Goal: Information Seeking & Learning: Compare options

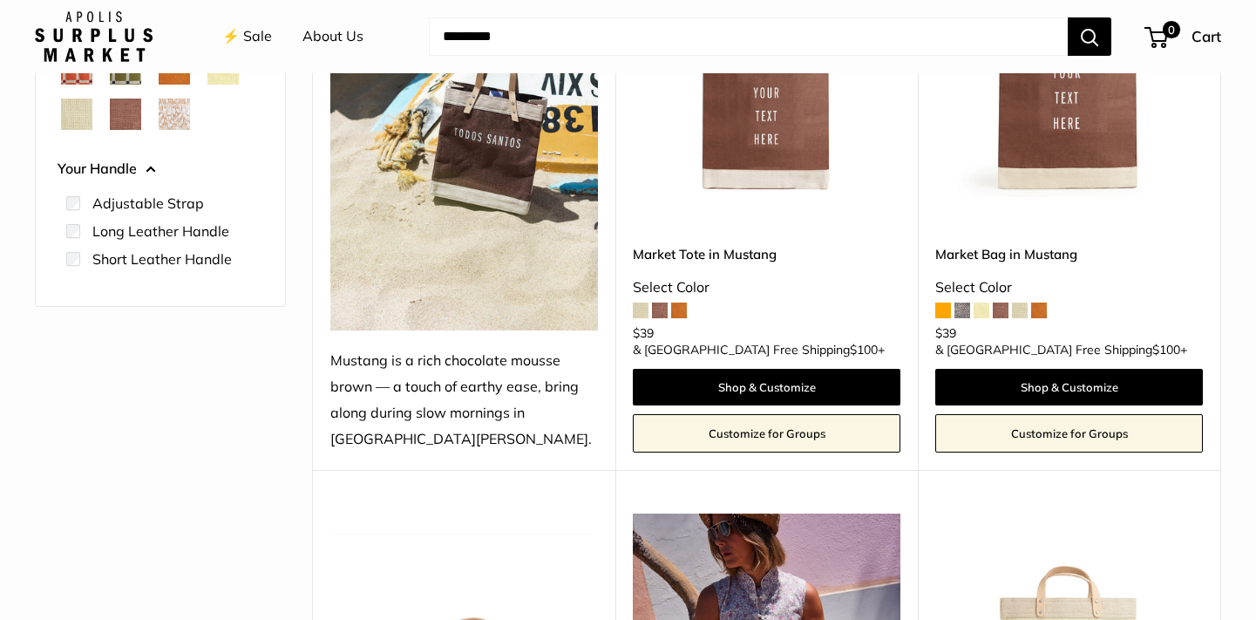
scroll to position [376, 0]
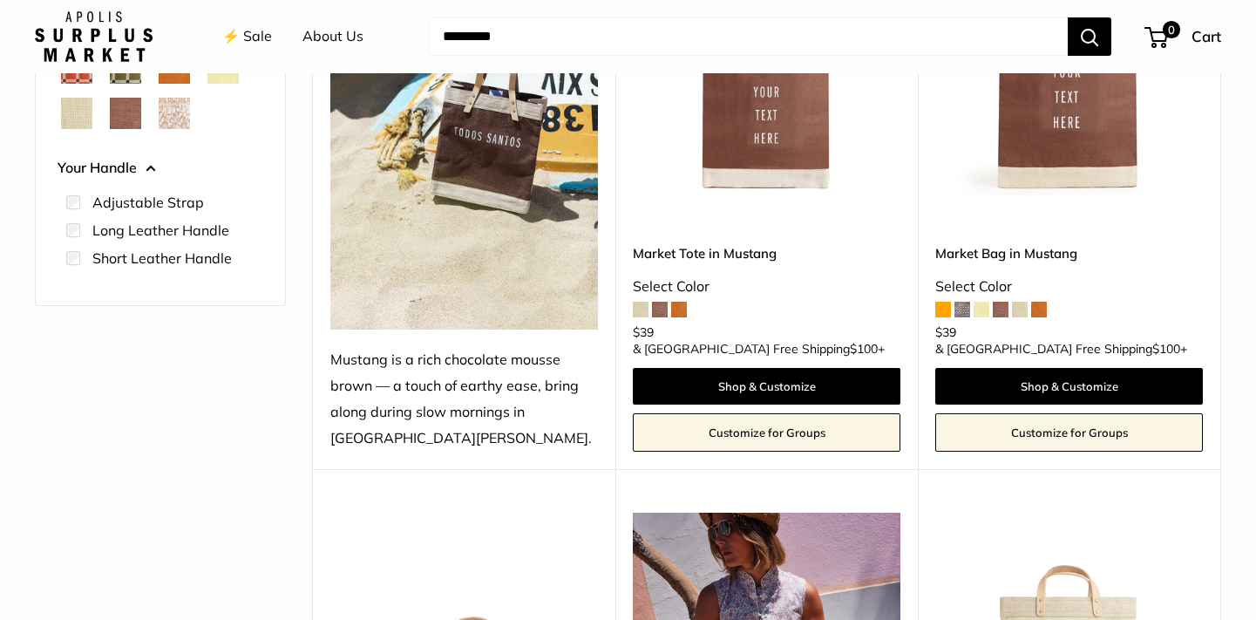
click at [744, 317] on span at bounding box center [962, 310] width 16 height 16
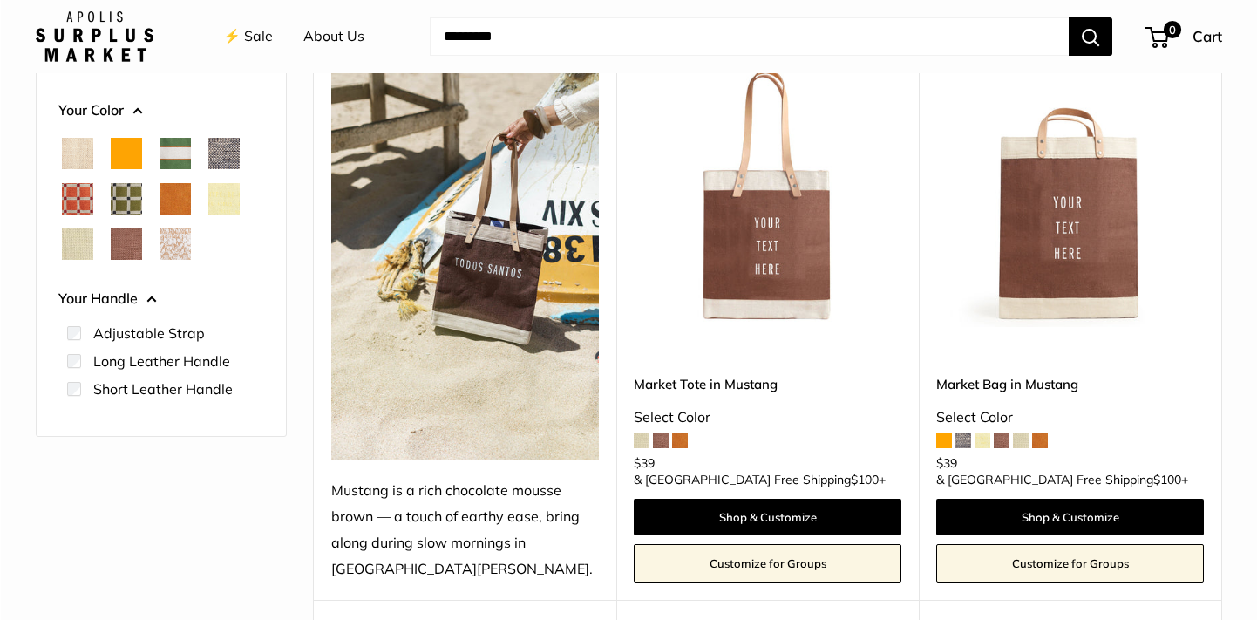
scroll to position [250, 0]
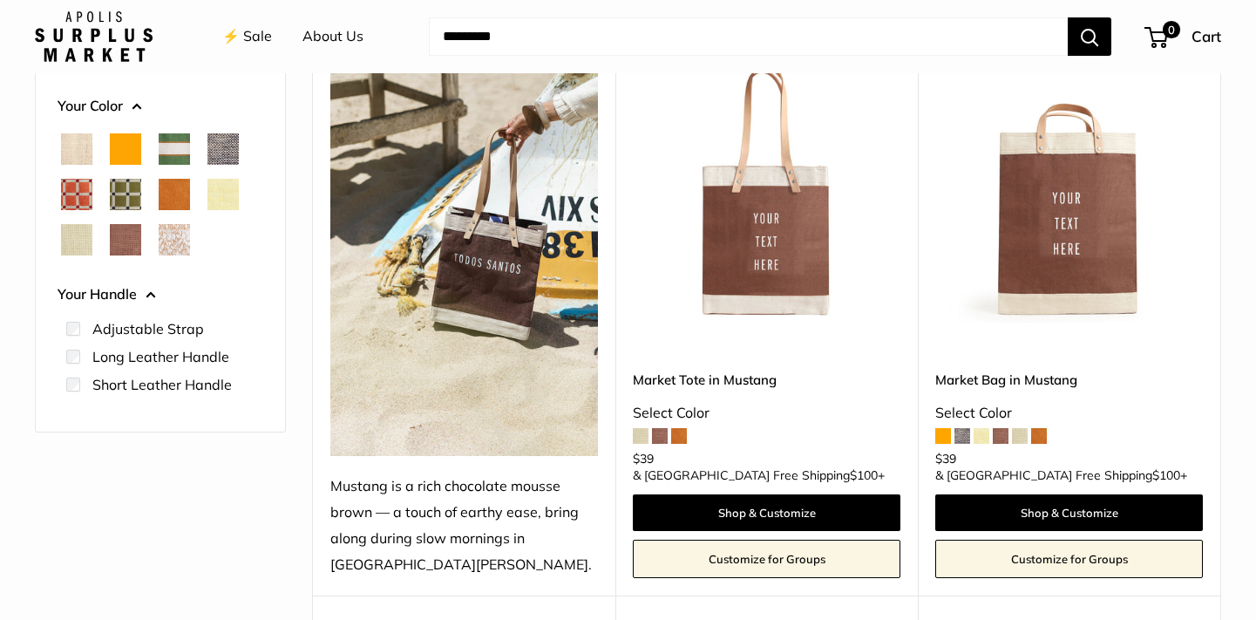
click at [0, 0] on img at bounding box center [0, 0] width 0 height 0
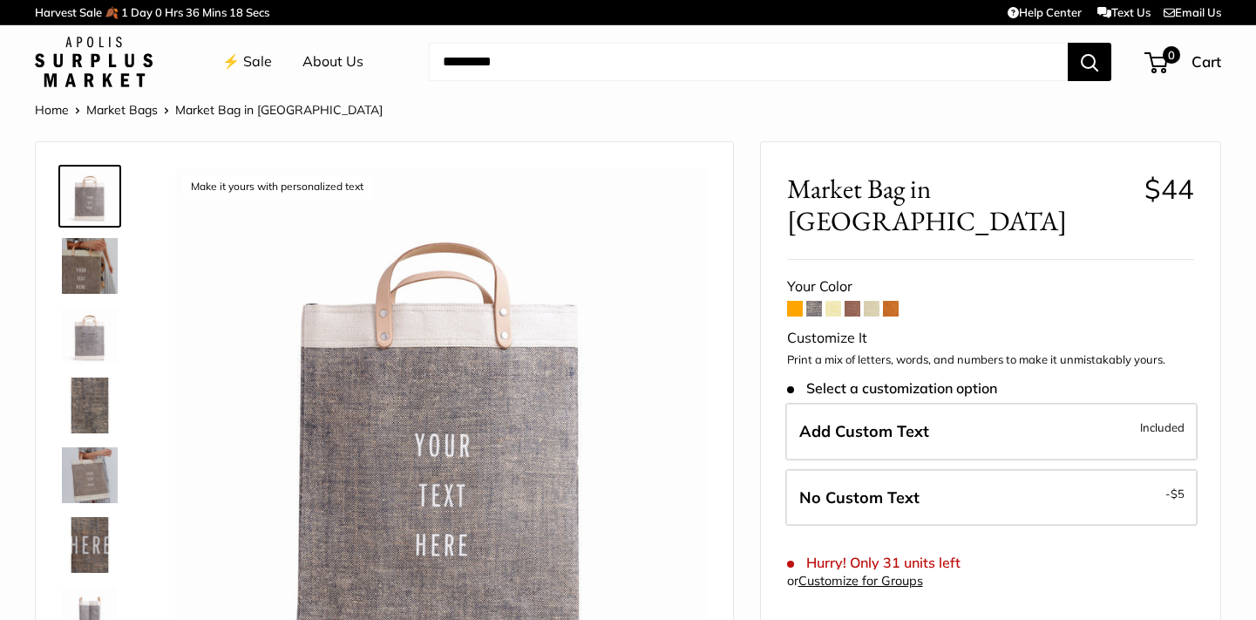
scroll to position [195, 0]
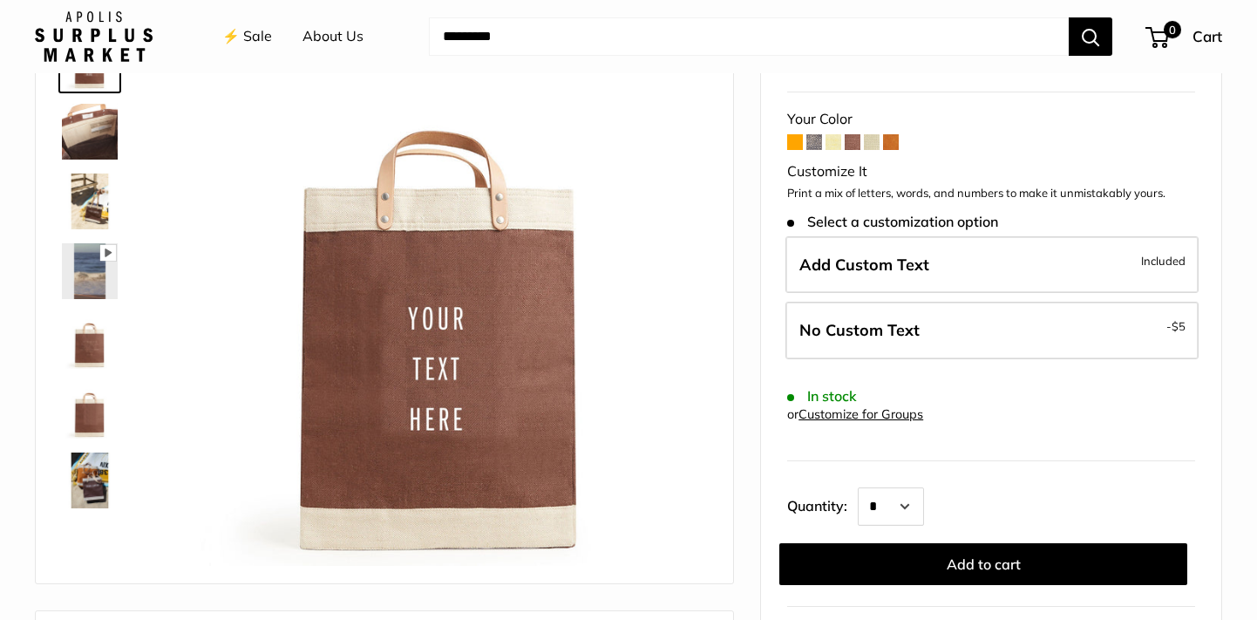
scroll to position [136, 0]
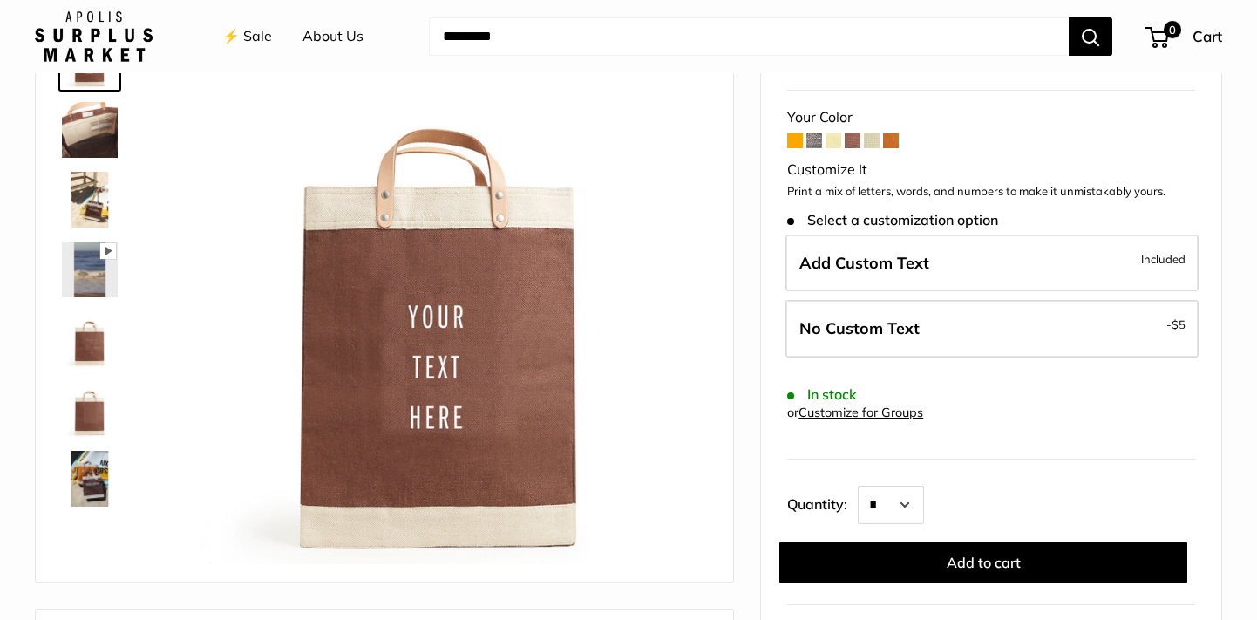
click at [794, 144] on span at bounding box center [795, 140] width 16 height 16
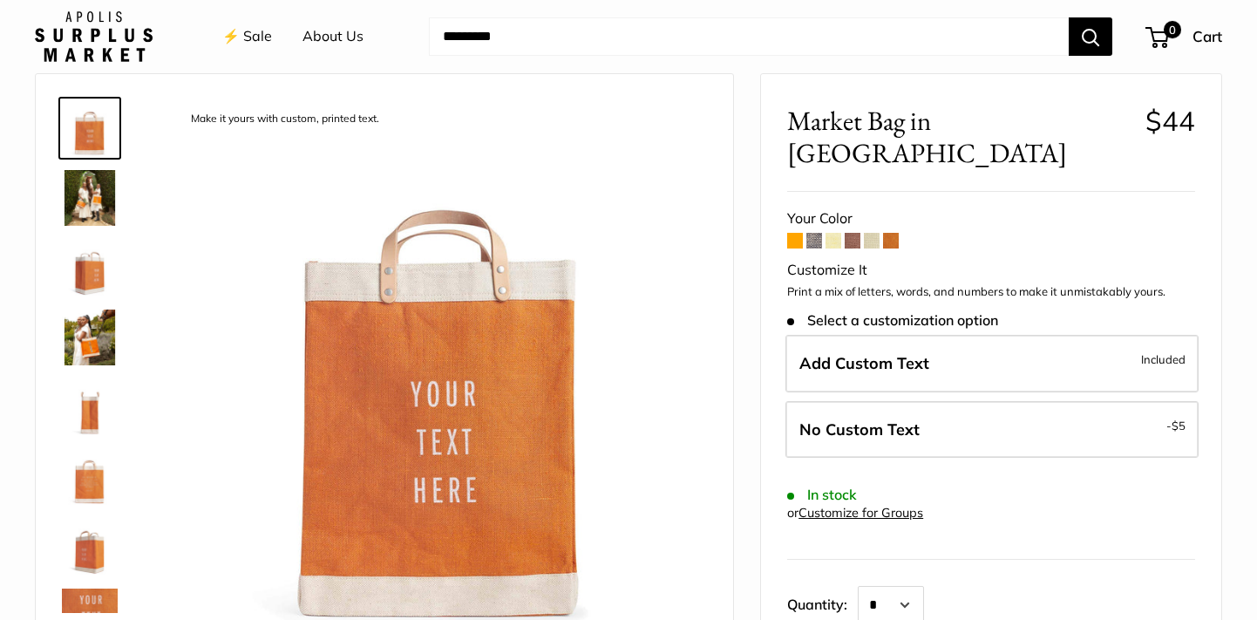
scroll to position [69, 0]
click at [811, 232] on span at bounding box center [814, 240] width 16 height 16
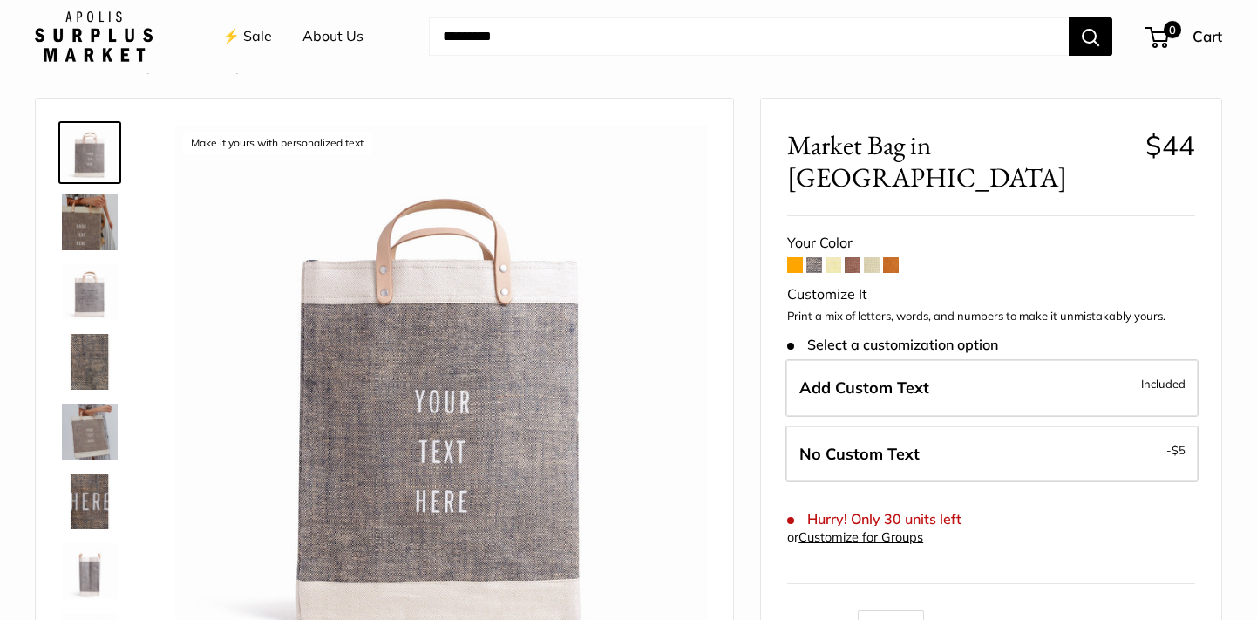
scroll to position [47, 0]
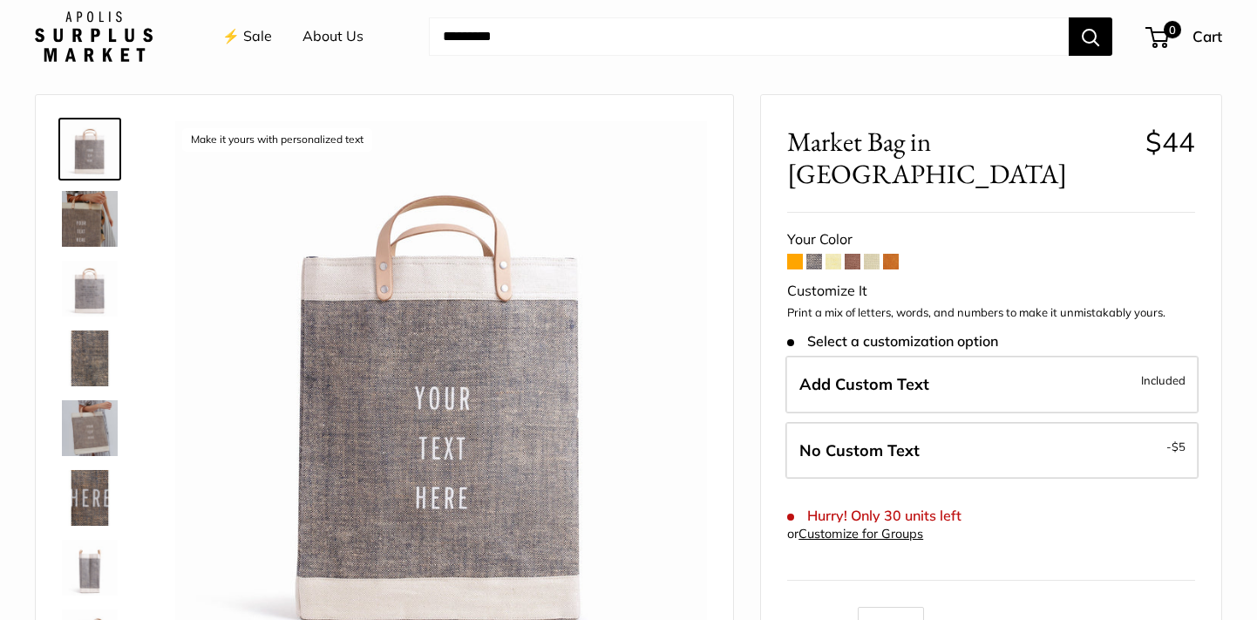
click at [79, 212] on img at bounding box center [90, 219] width 56 height 56
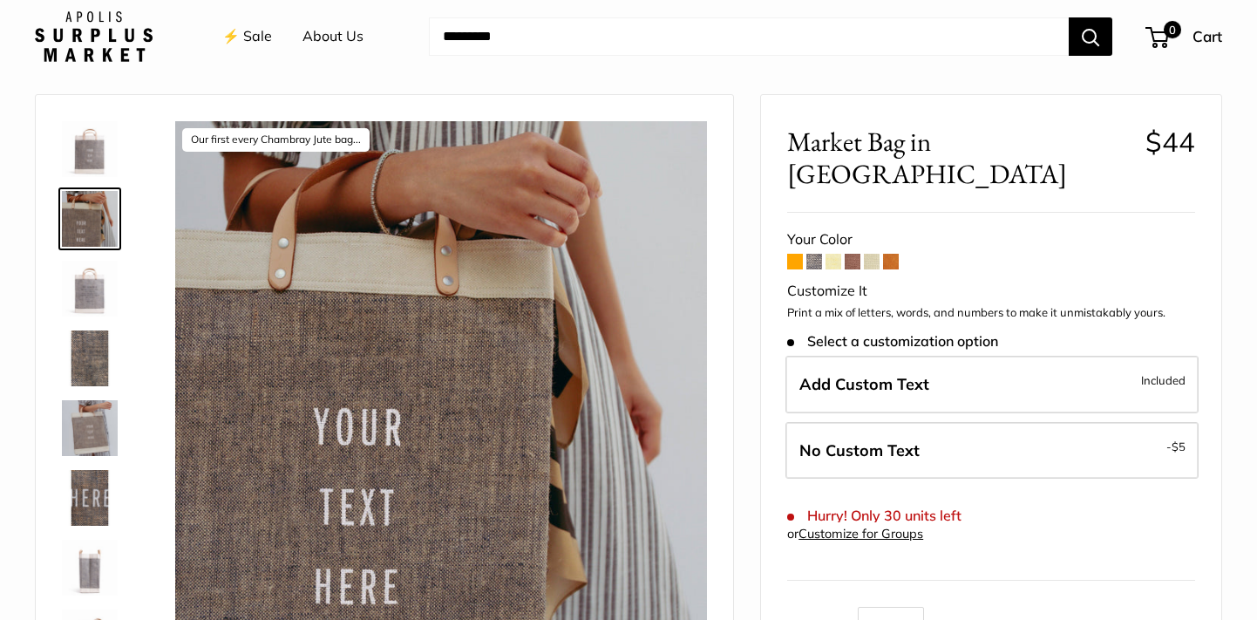
click at [92, 288] on img at bounding box center [90, 289] width 56 height 56
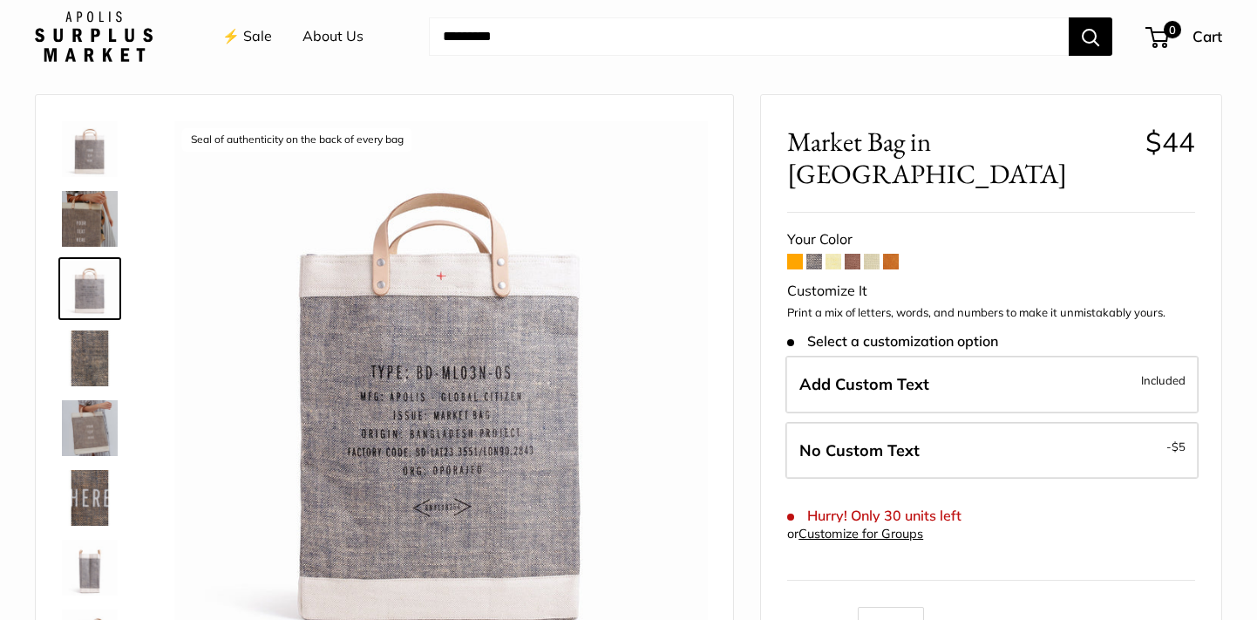
click at [853, 254] on span at bounding box center [853, 262] width 16 height 16
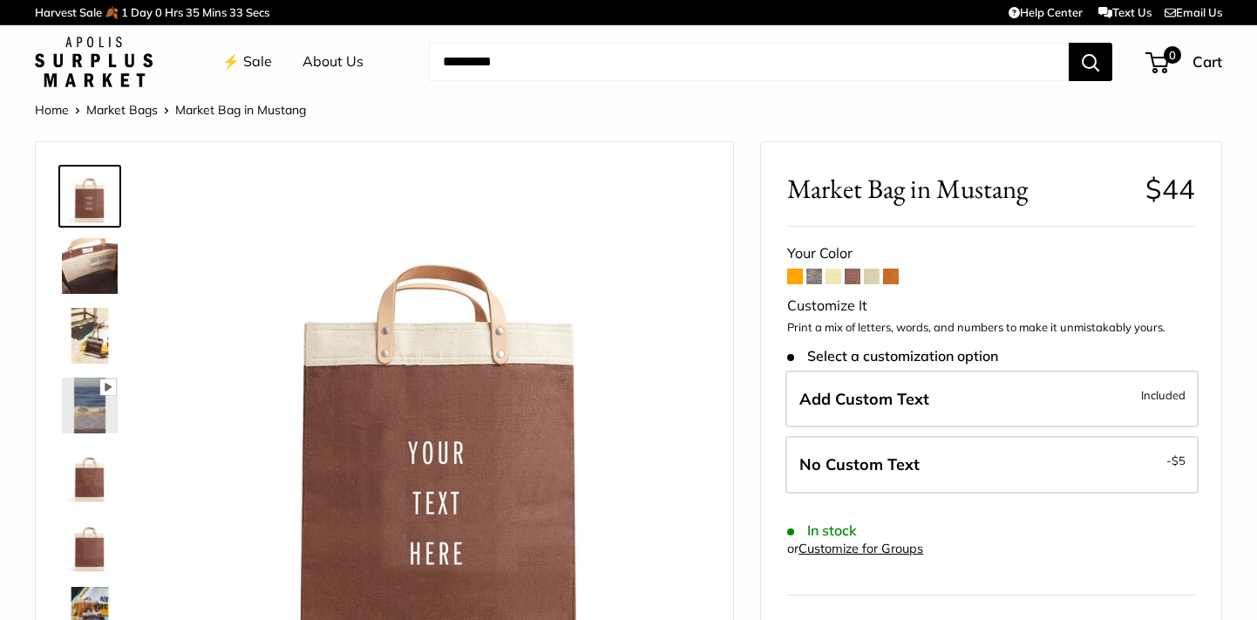
click at [870, 277] on span at bounding box center [872, 276] width 16 height 16
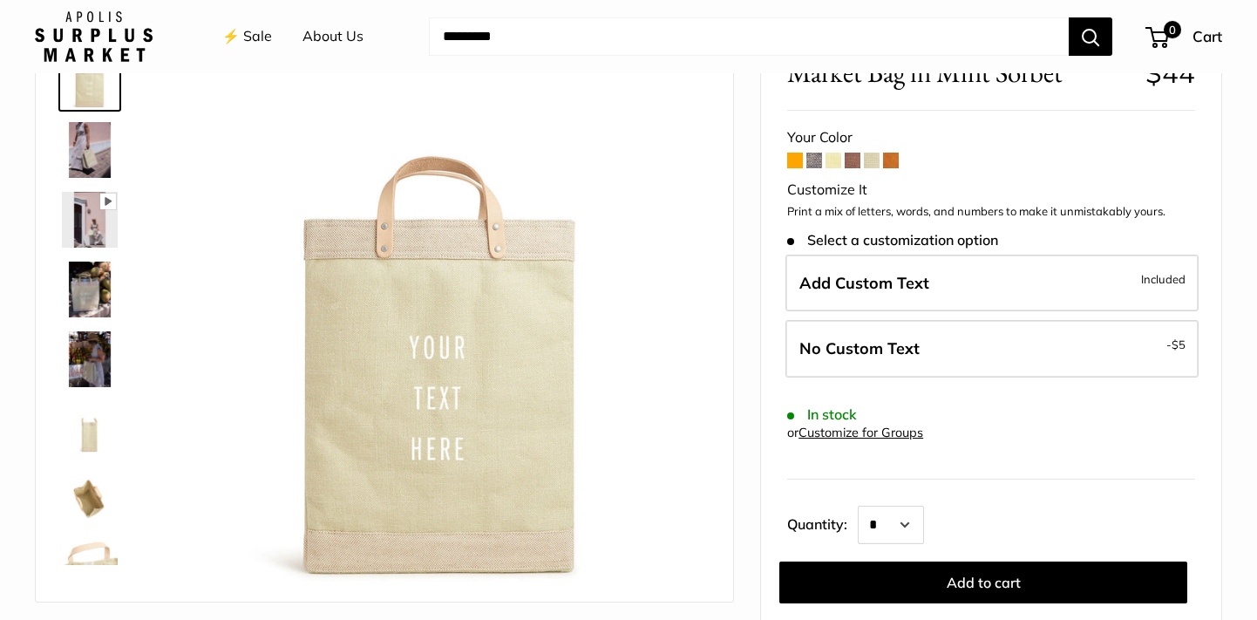
scroll to position [119, 0]
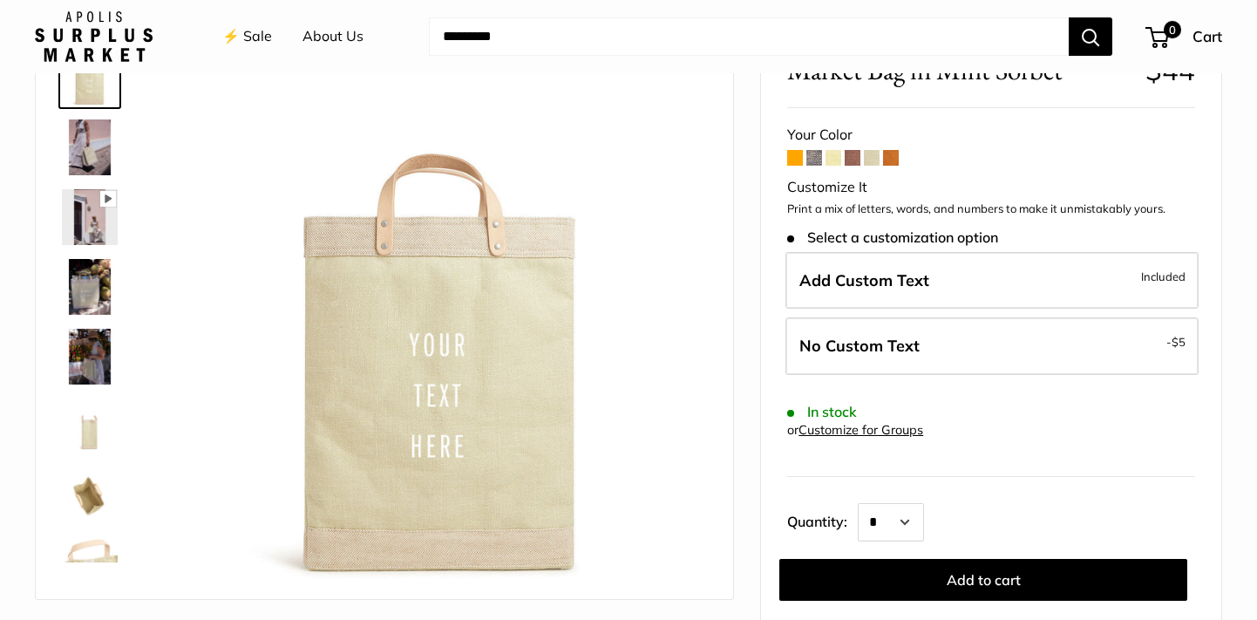
click at [891, 161] on span at bounding box center [891, 158] width 16 height 16
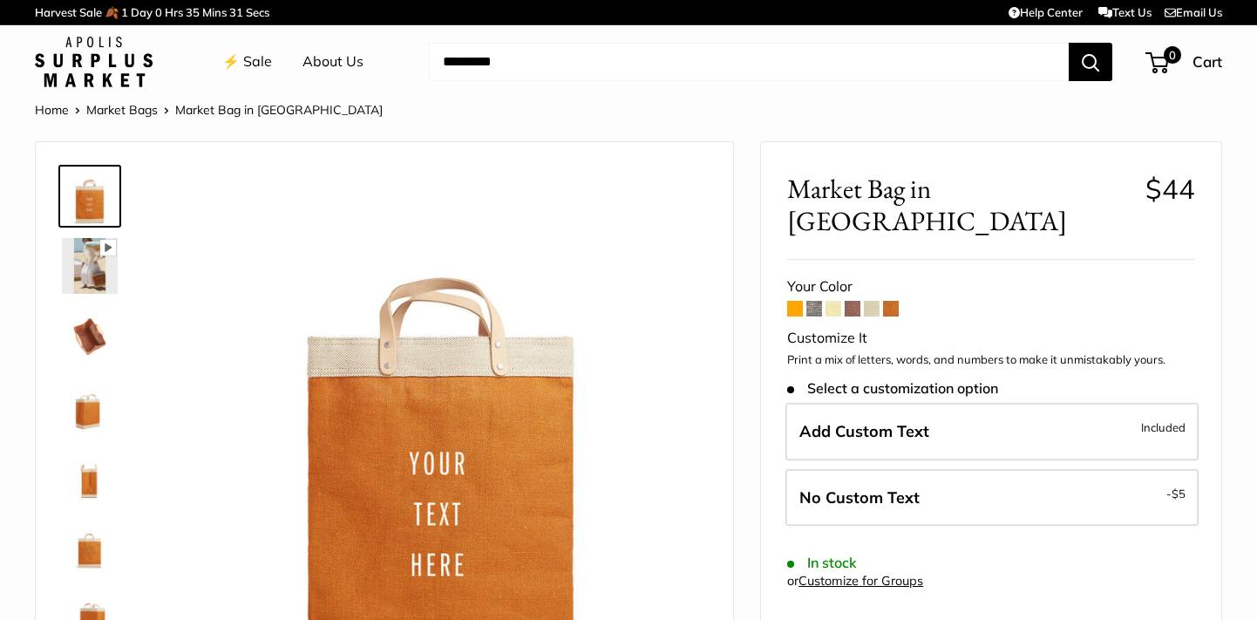
click at [815, 301] on span at bounding box center [814, 309] width 16 height 16
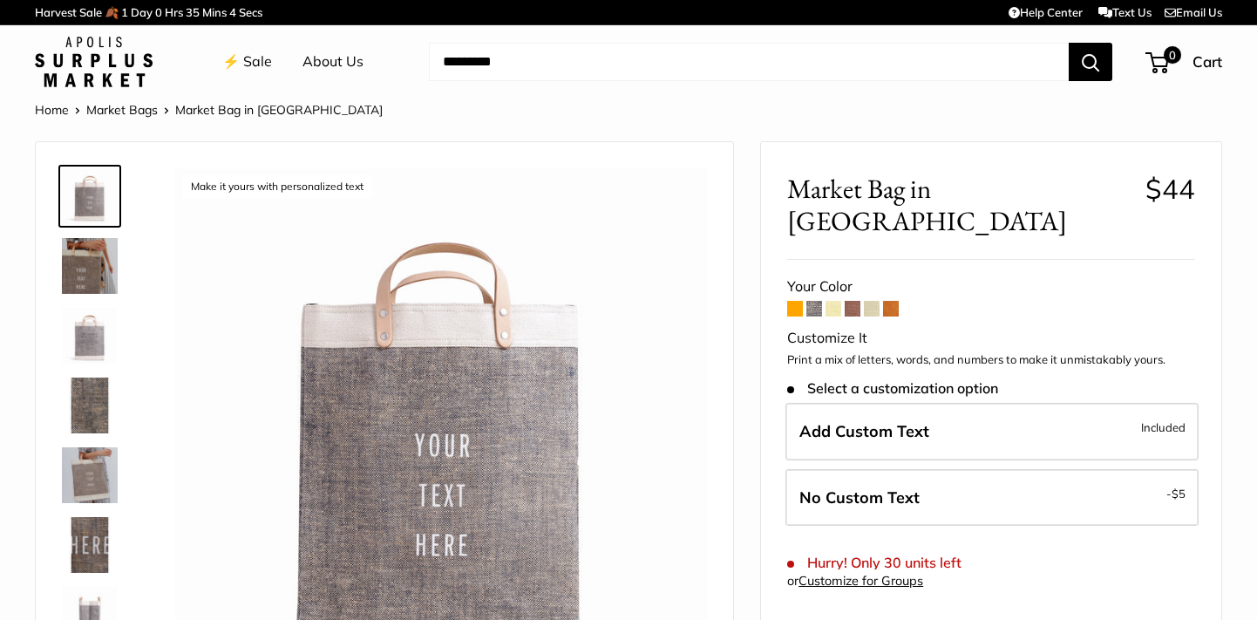
click at [139, 112] on link "Market Bags" at bounding box center [121, 110] width 71 height 16
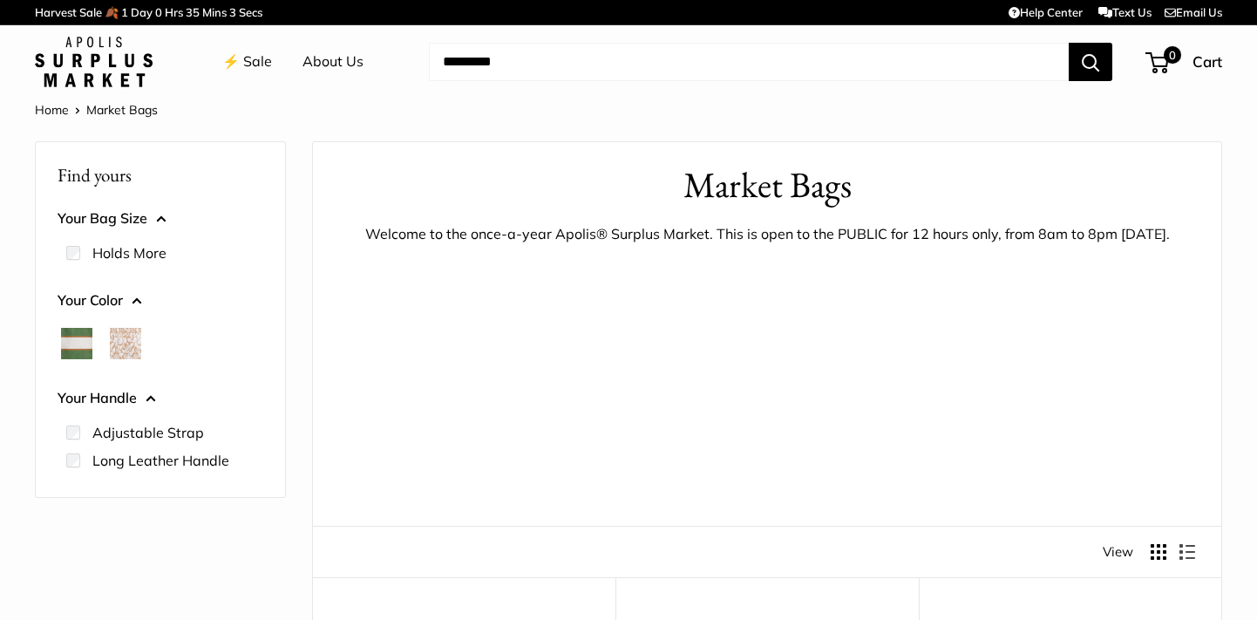
click at [105, 78] on img at bounding box center [94, 62] width 118 height 51
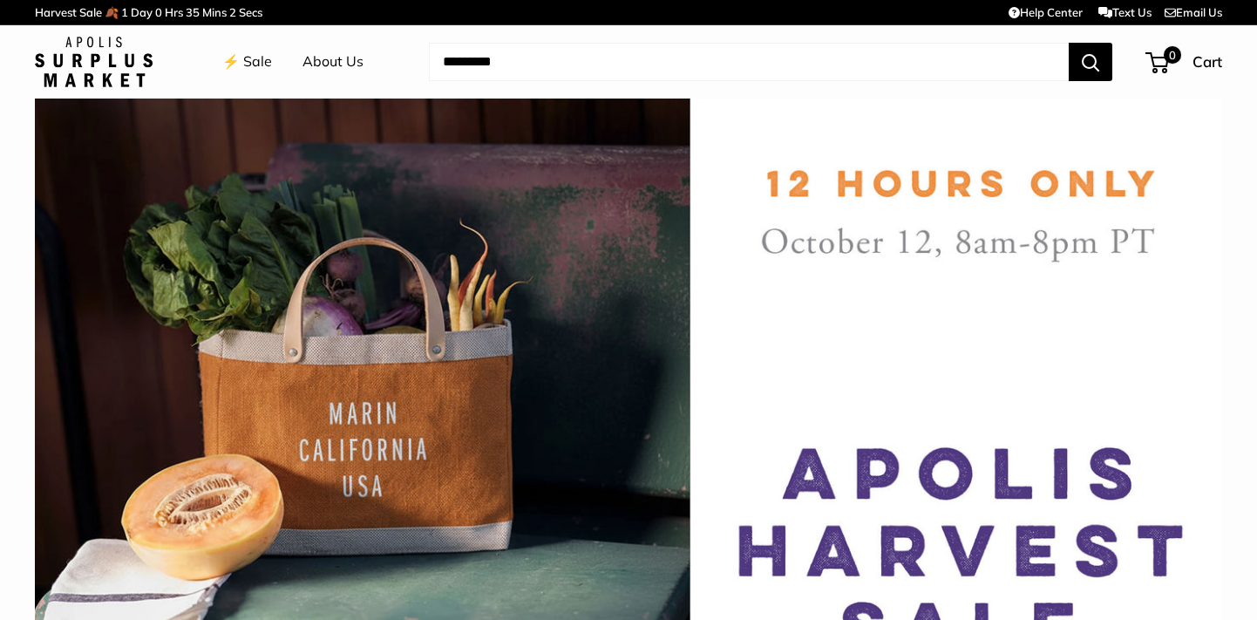
click at [259, 64] on link "⚡️ Sale" at bounding box center [247, 62] width 50 height 26
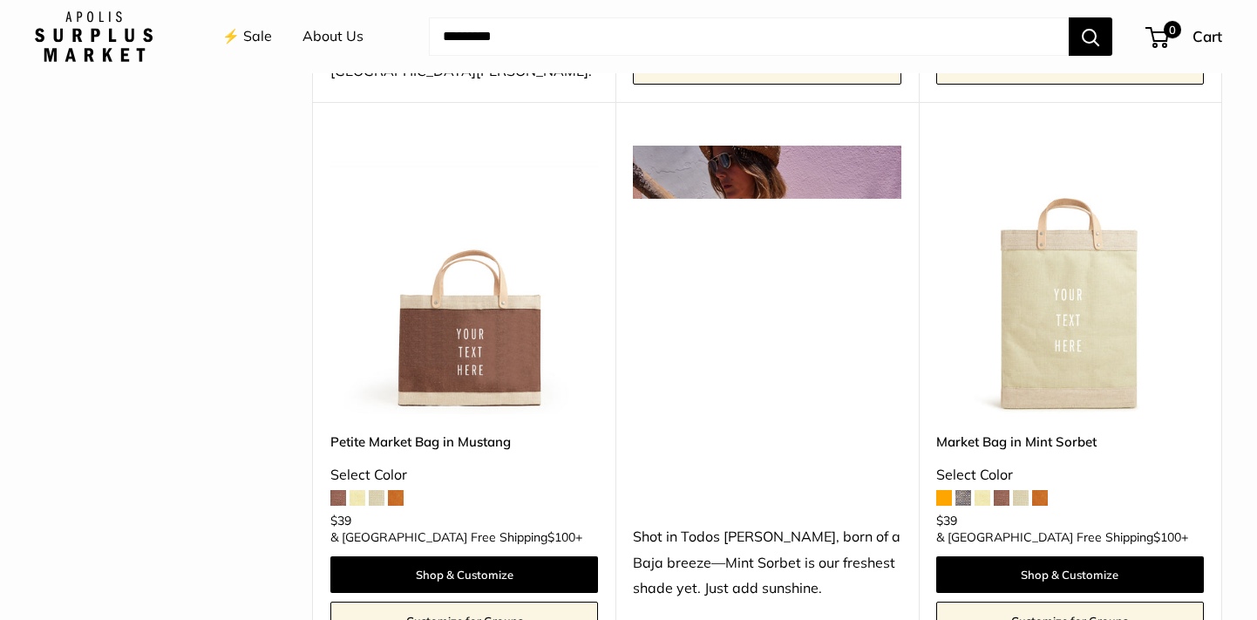
scroll to position [751, 0]
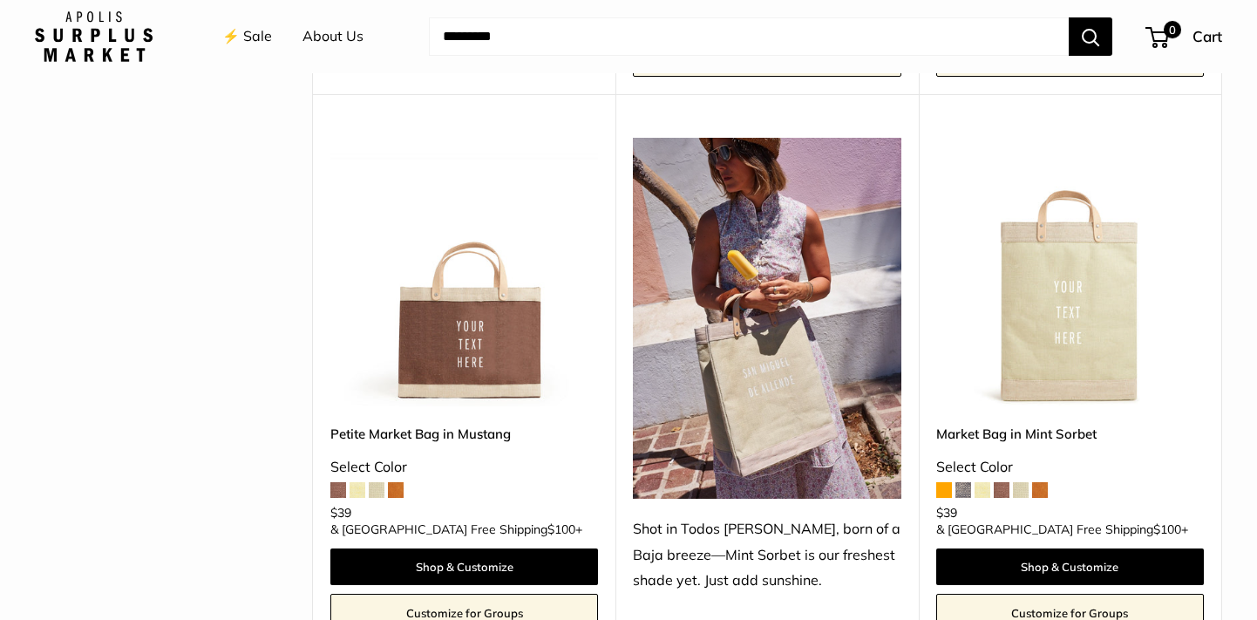
click at [0, 0] on img at bounding box center [0, 0] width 0 height 0
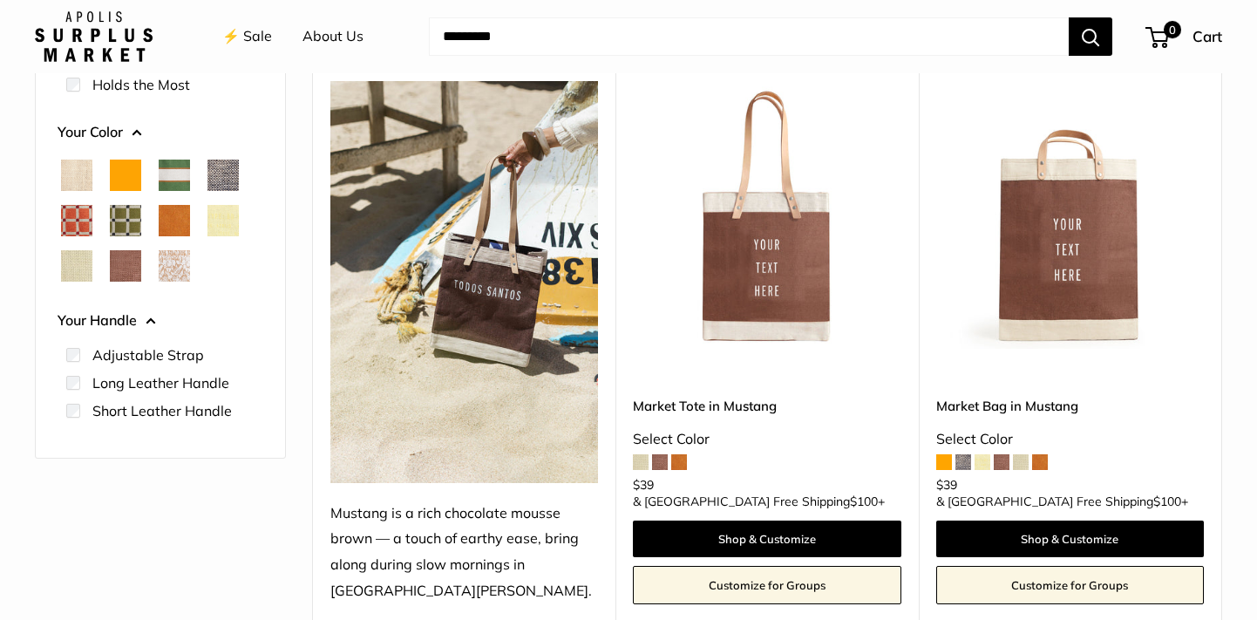
scroll to position [221, 0]
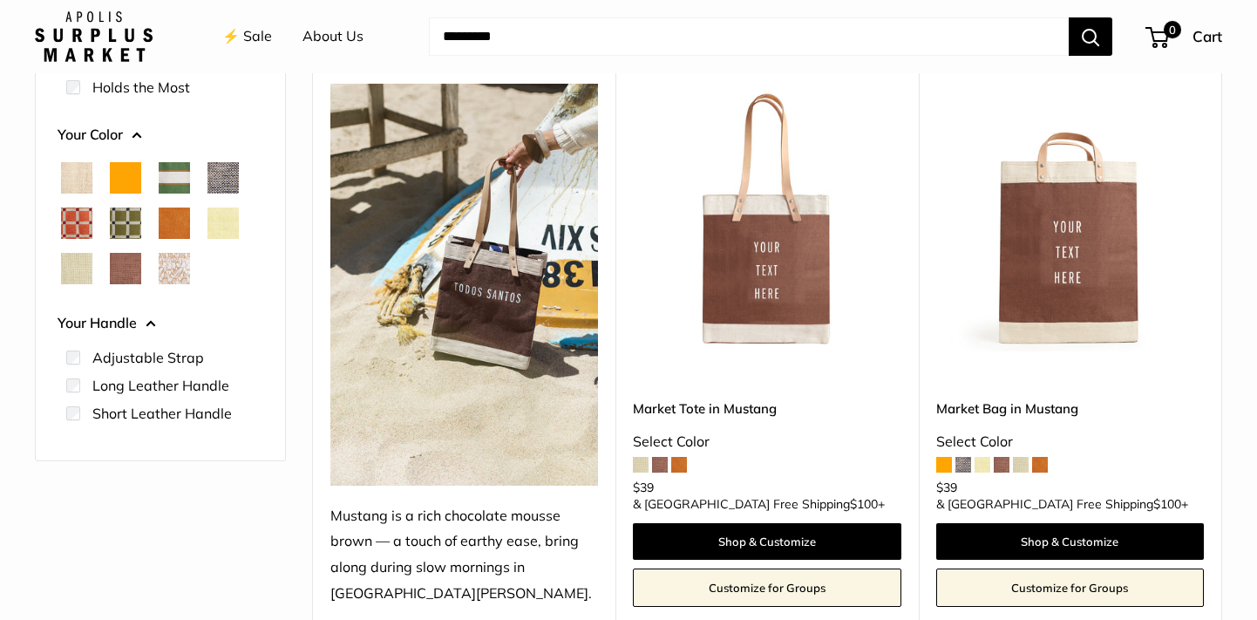
click at [0, 0] on img at bounding box center [0, 0] width 0 height 0
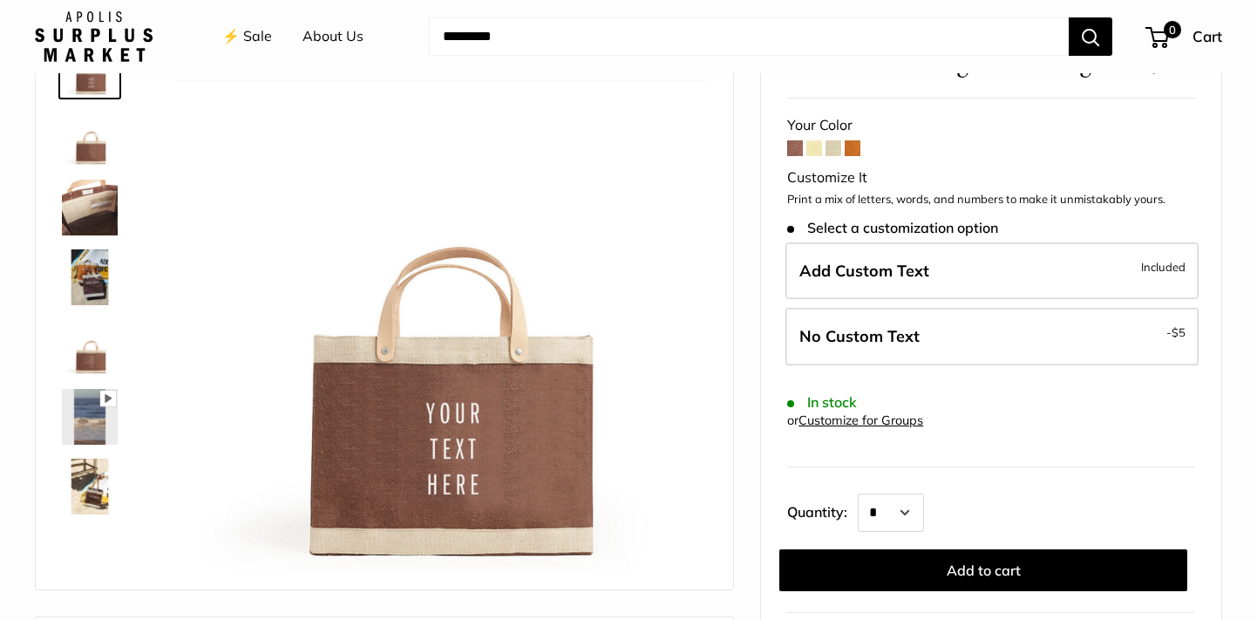
scroll to position [129, 0]
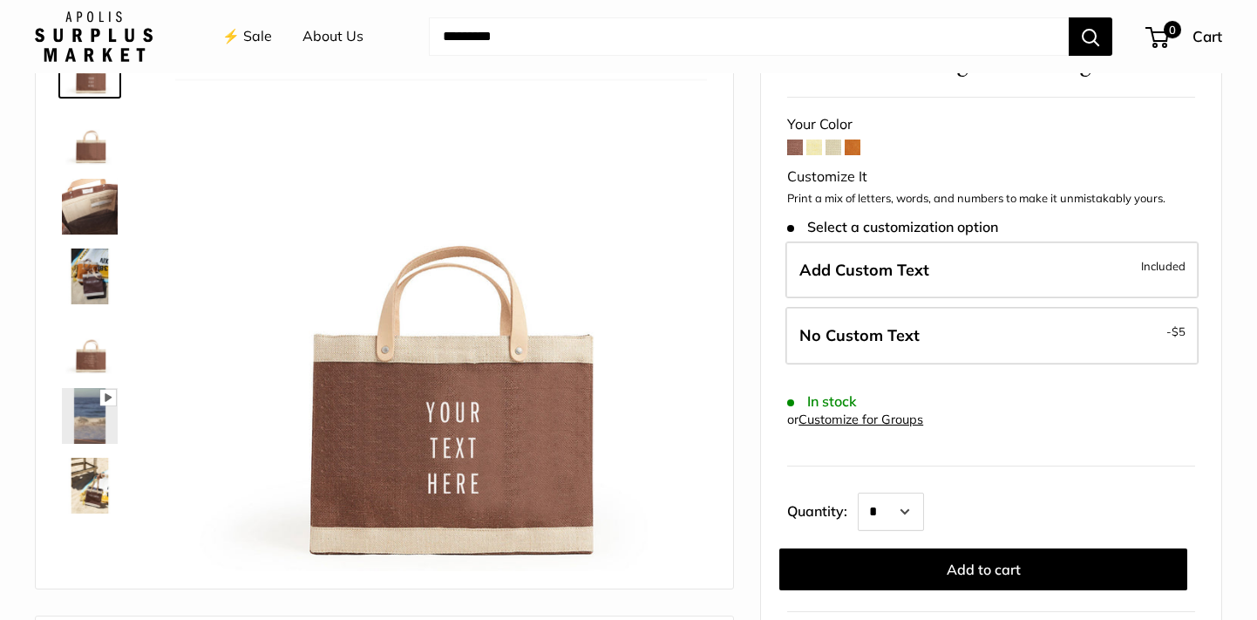
click at [812, 146] on span at bounding box center [814, 147] width 16 height 16
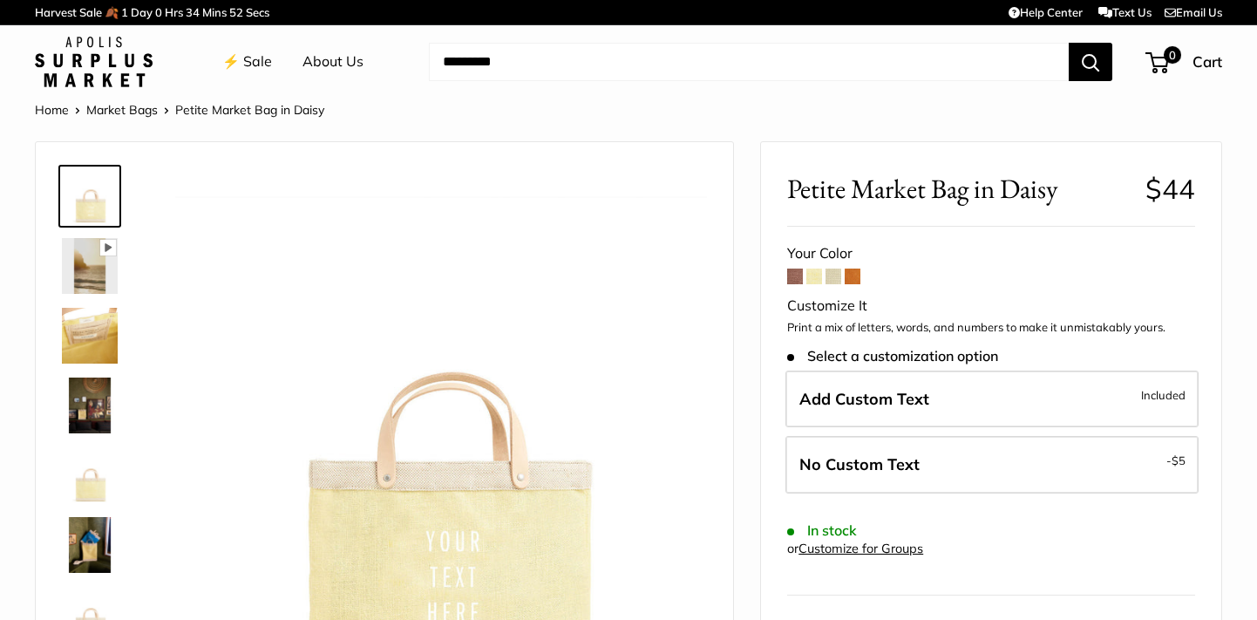
scroll to position [126, 0]
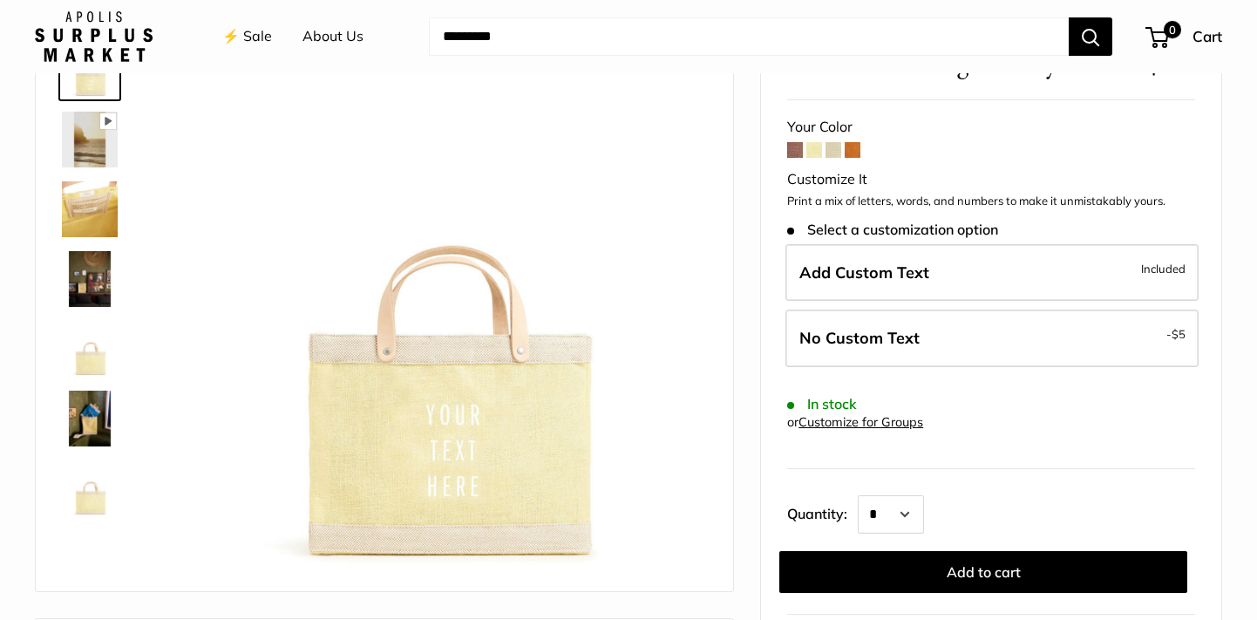
click at [839, 156] on span at bounding box center [833, 150] width 16 height 16
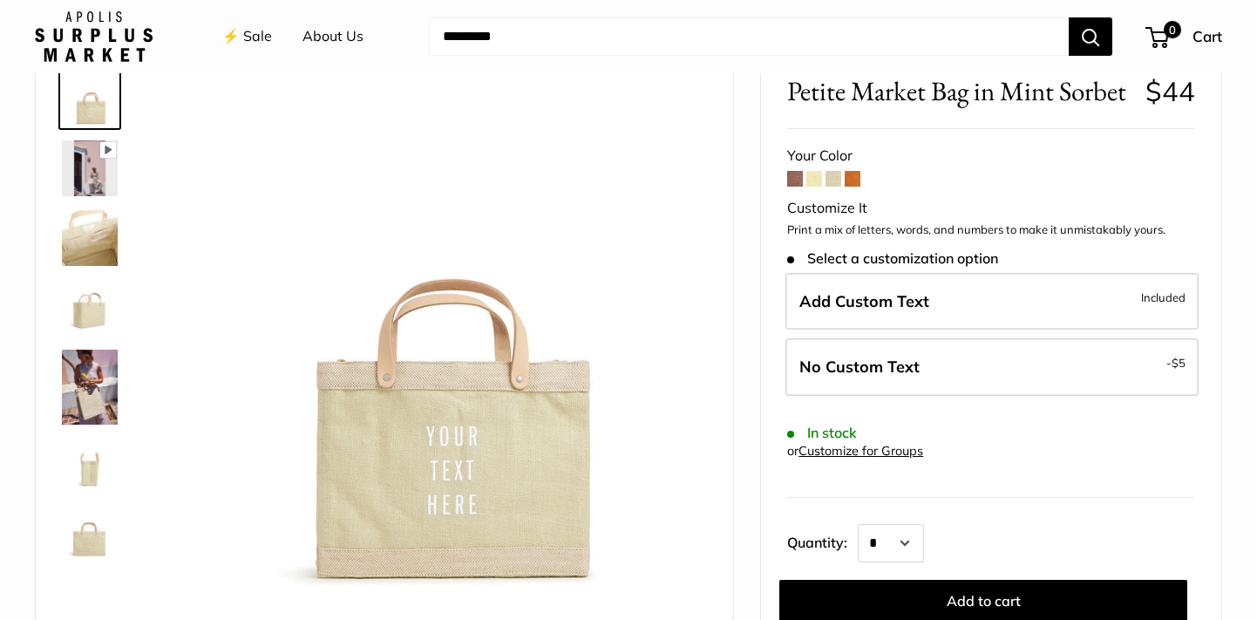
scroll to position [102, 0]
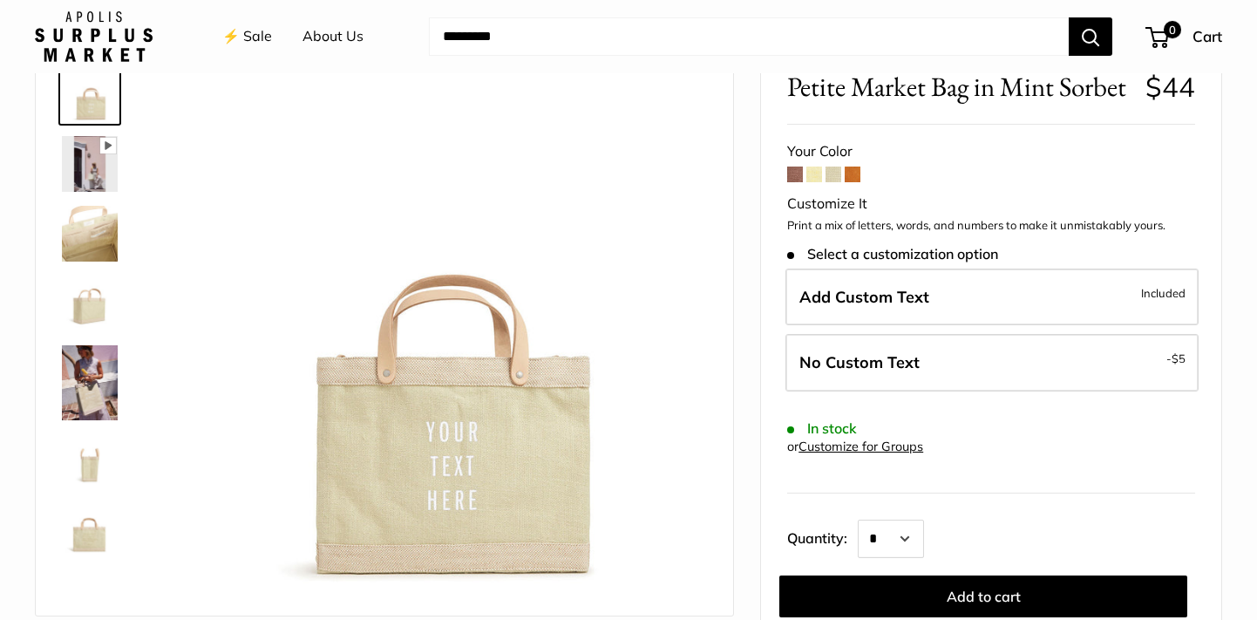
click at [855, 174] on span at bounding box center [853, 174] width 16 height 16
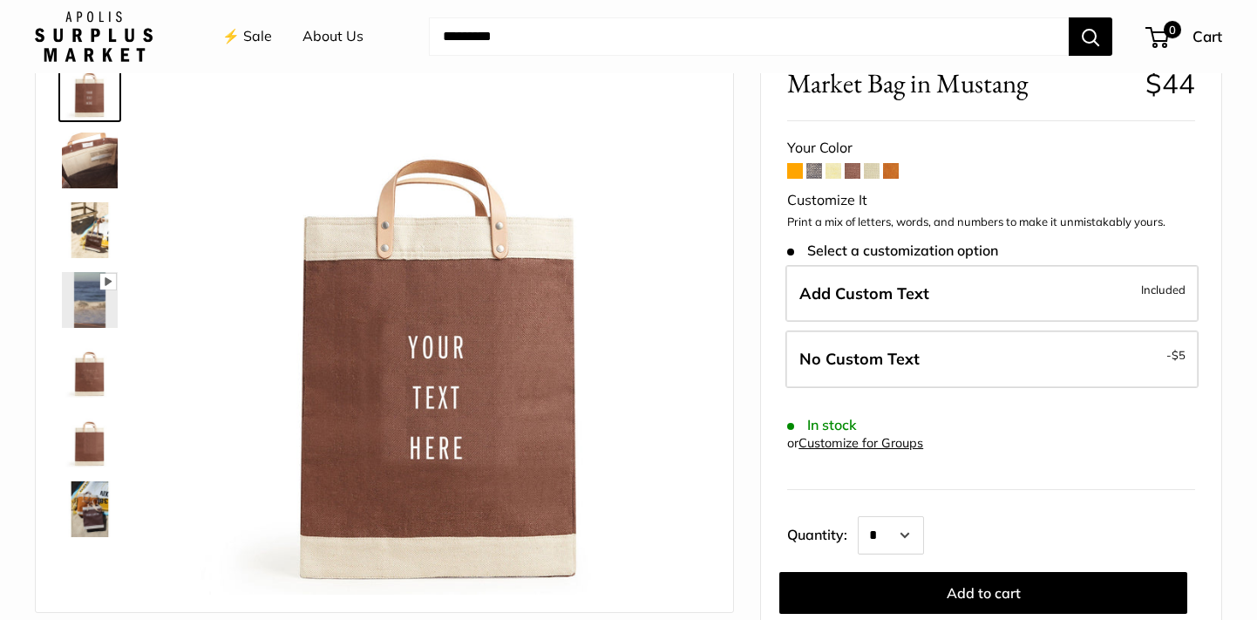
scroll to position [106, 0]
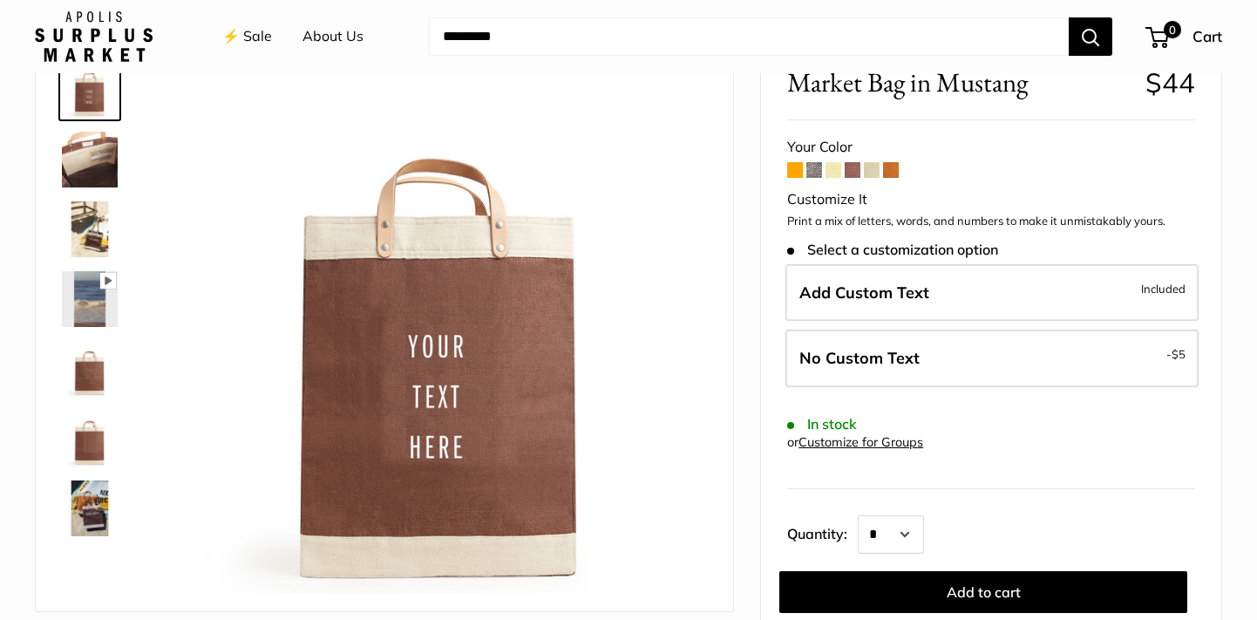
click at [796, 173] on span at bounding box center [795, 170] width 16 height 16
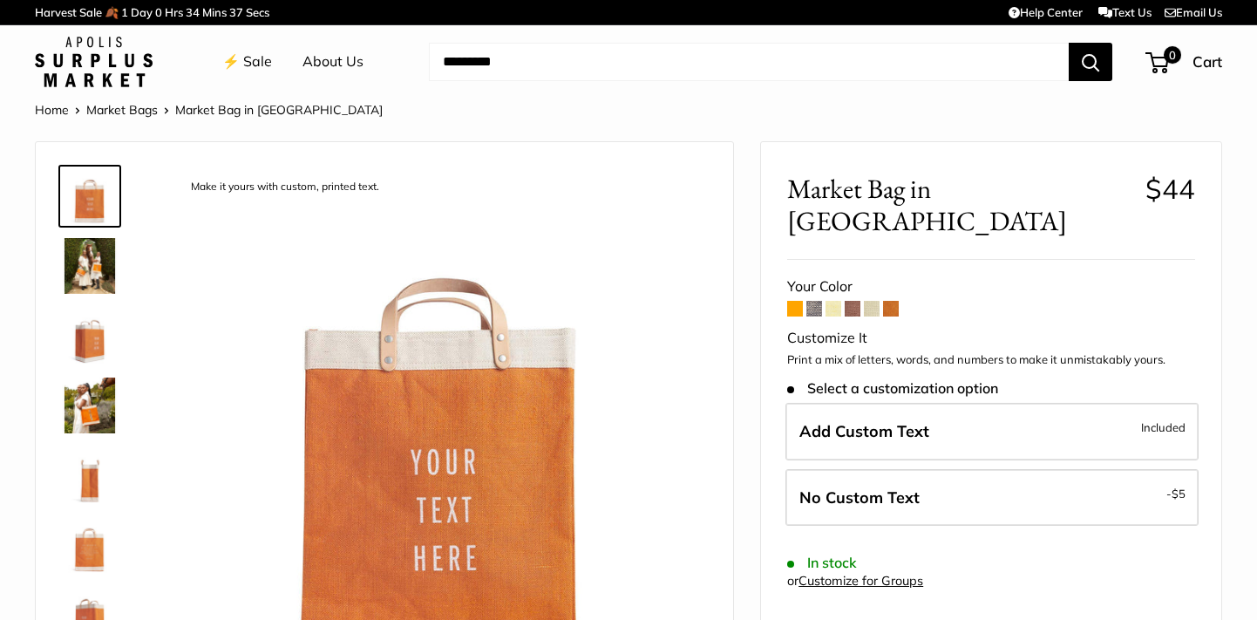
click at [817, 301] on span at bounding box center [814, 309] width 16 height 16
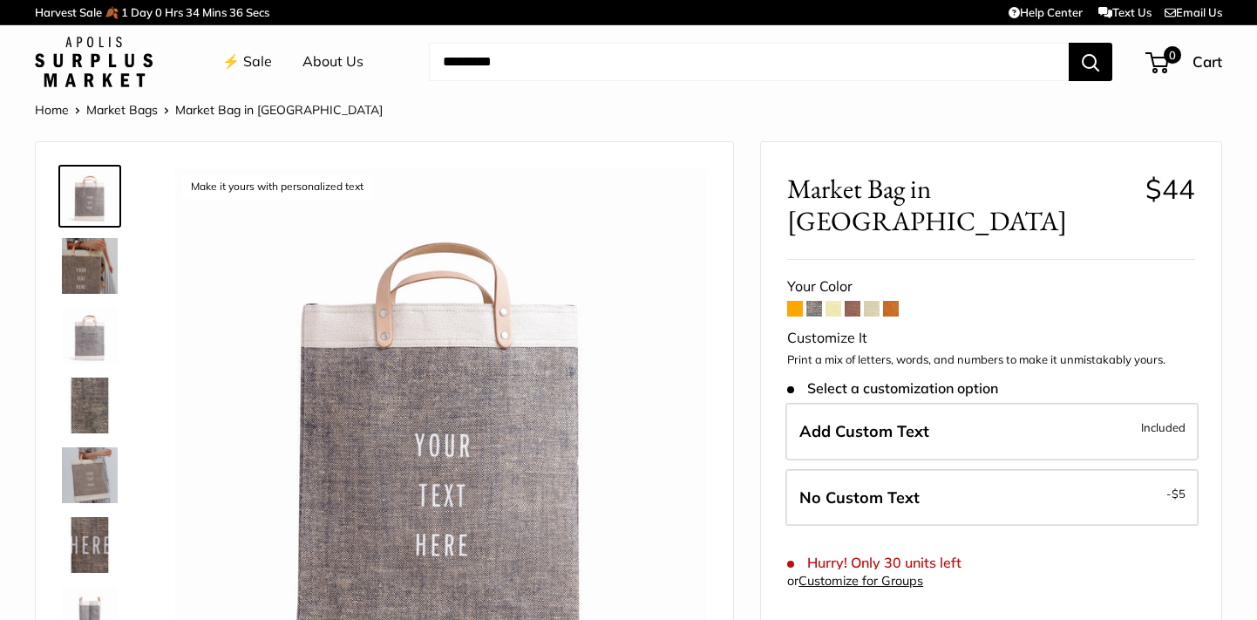
click at [837, 301] on span at bounding box center [833, 309] width 16 height 16
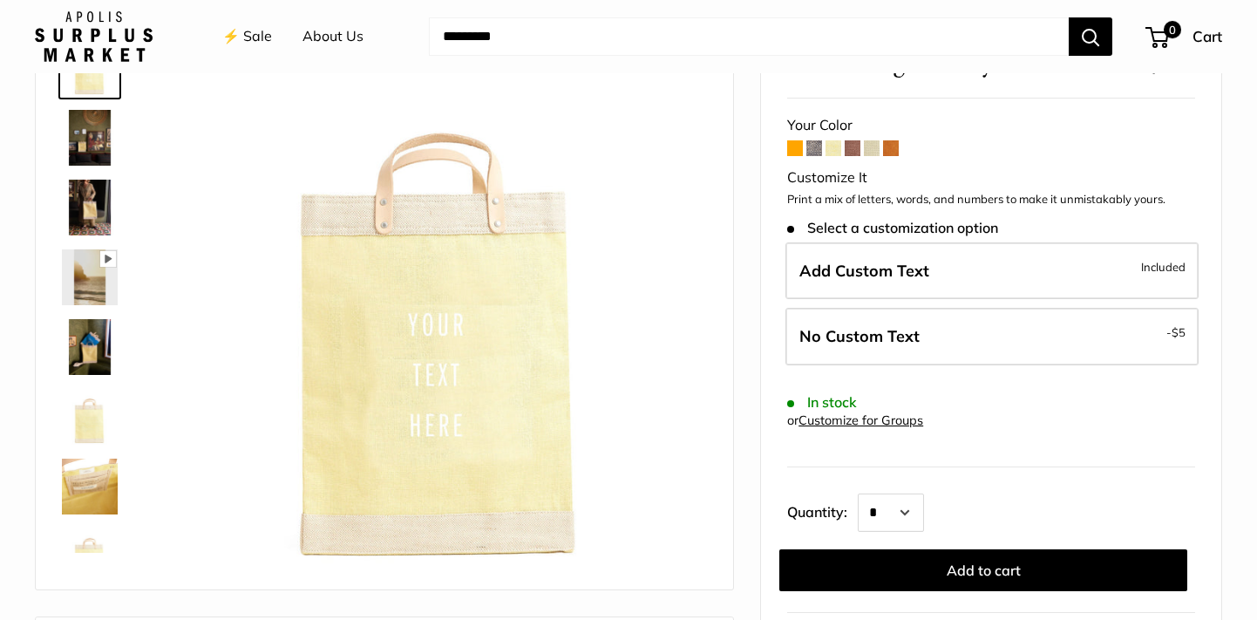
scroll to position [129, 0]
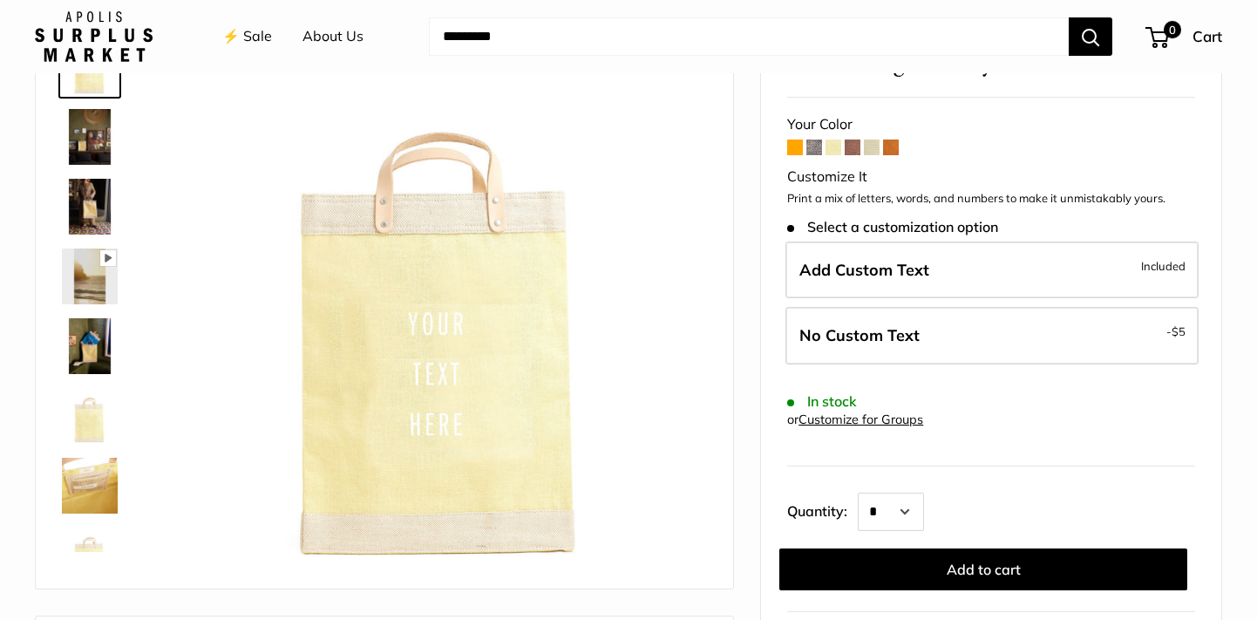
click at [792, 150] on span at bounding box center [795, 147] width 16 height 16
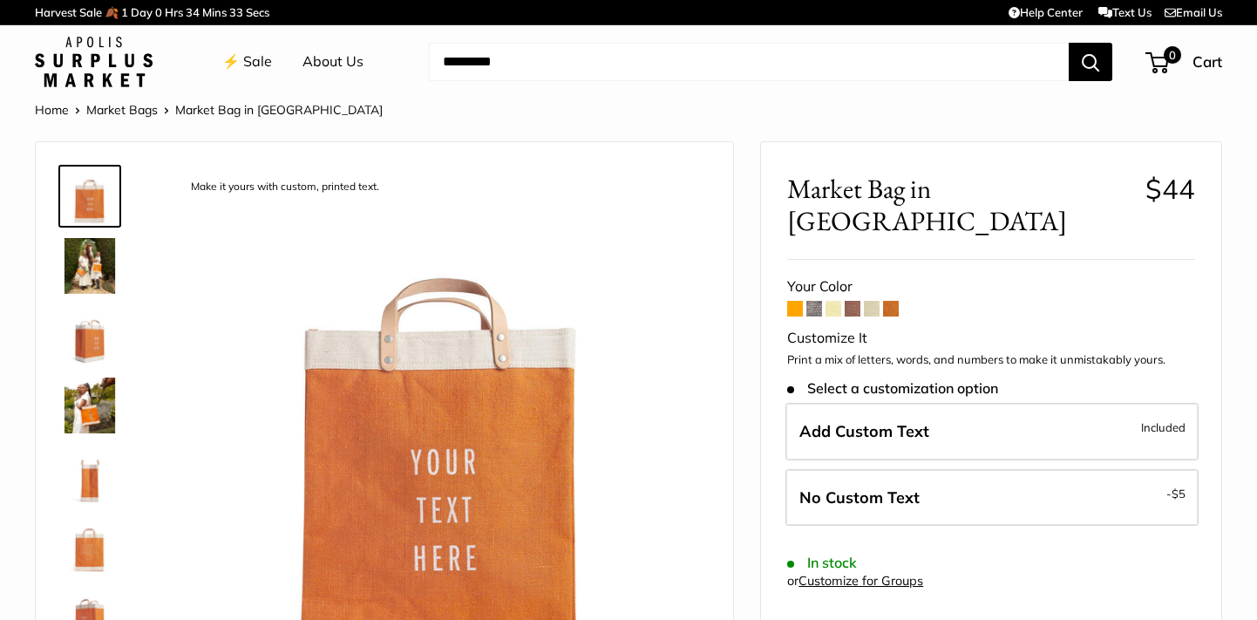
scroll to position [78, 0]
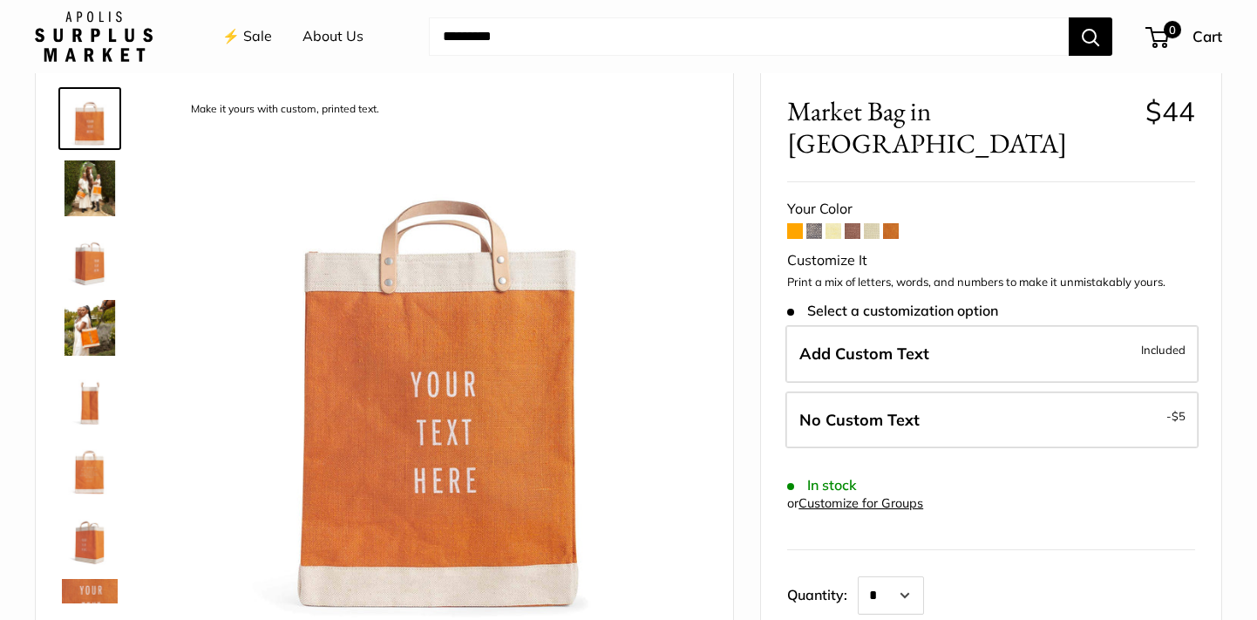
click at [814, 223] on span at bounding box center [814, 231] width 16 height 16
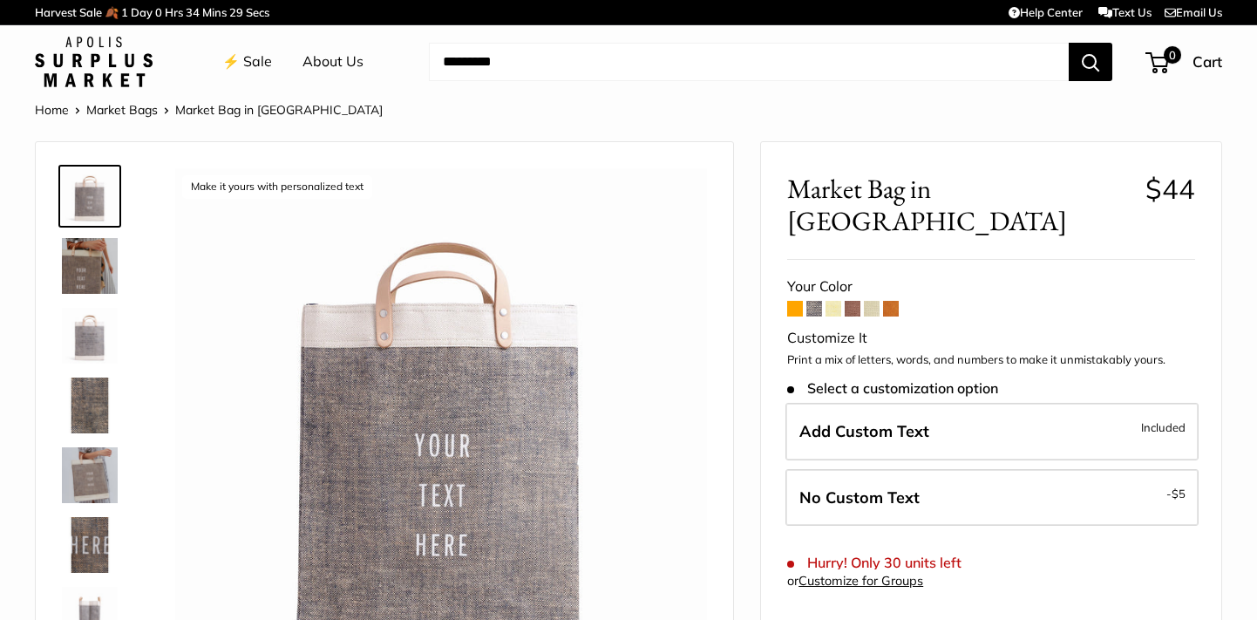
click at [834, 301] on span at bounding box center [833, 309] width 16 height 16
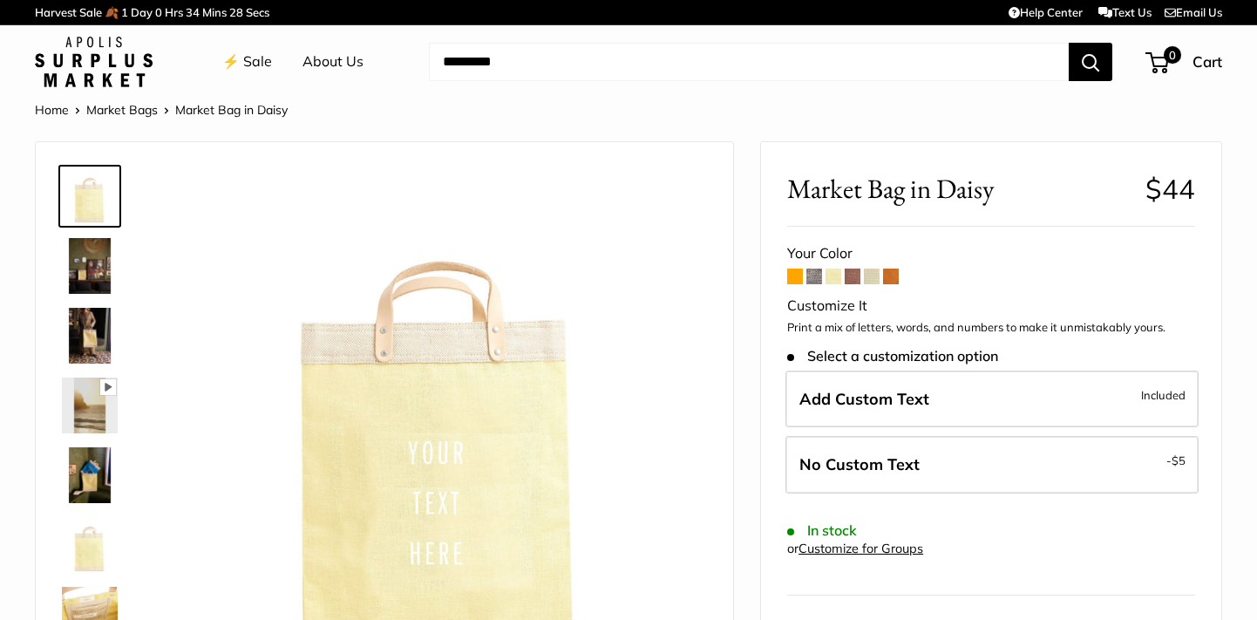
click at [851, 279] on span at bounding box center [853, 276] width 16 height 16
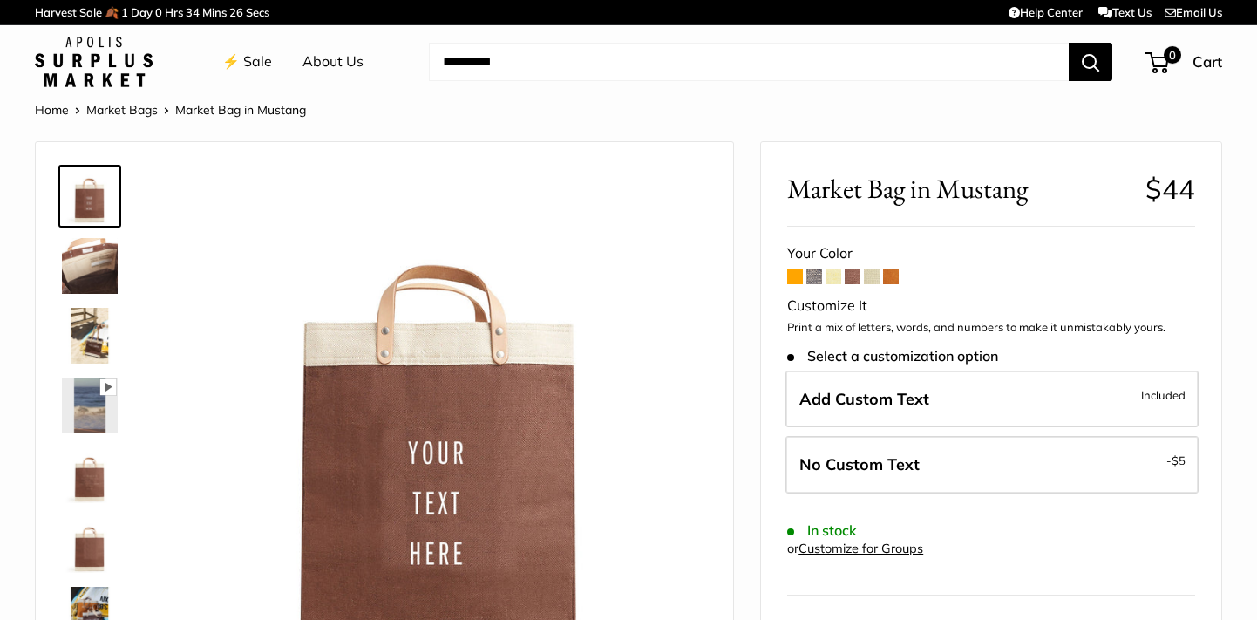
click at [872, 282] on span at bounding box center [872, 276] width 16 height 16
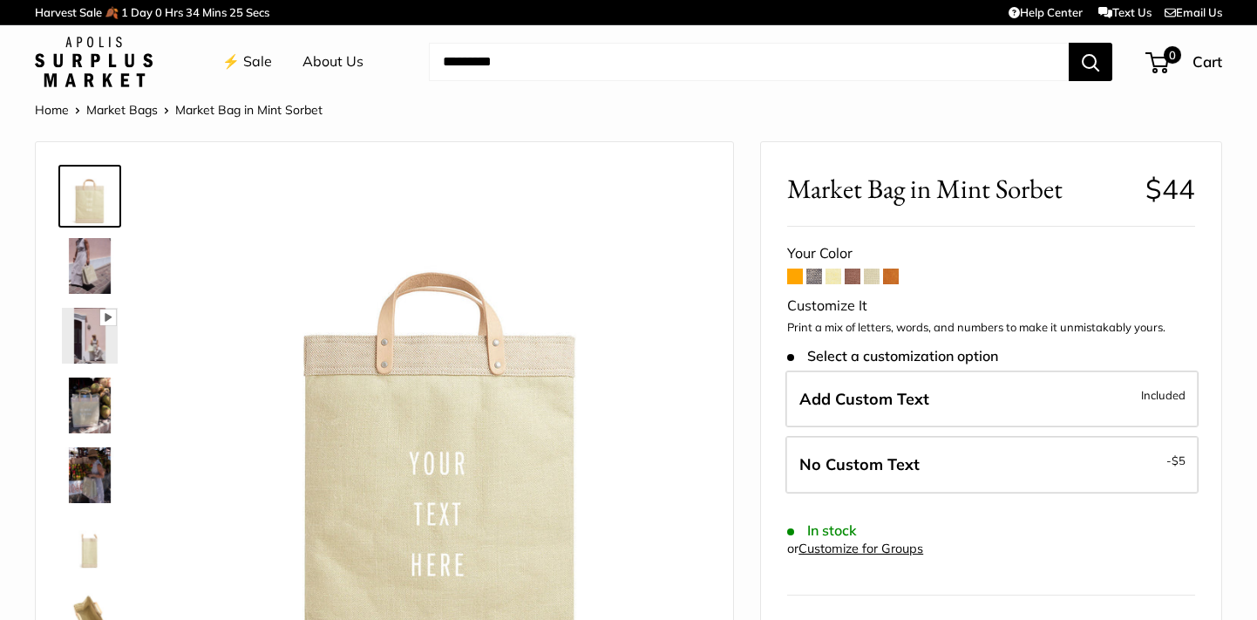
click at [895, 282] on span at bounding box center [891, 276] width 16 height 16
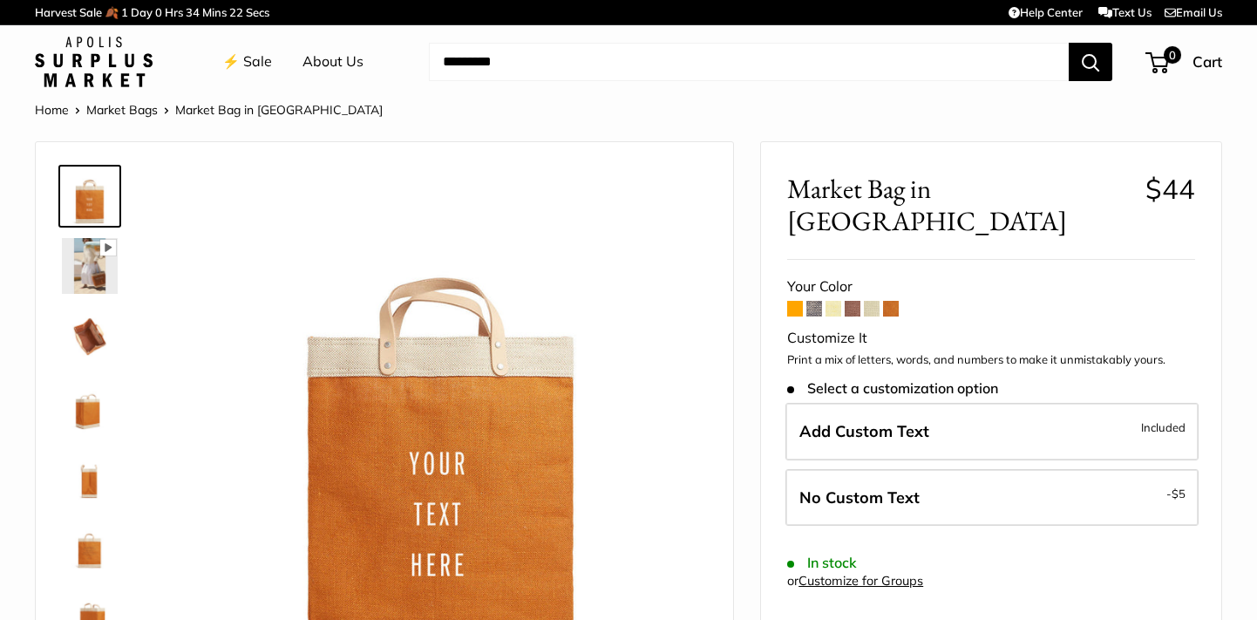
click at [794, 301] on span at bounding box center [795, 309] width 16 height 16
